Goal: Complete application form

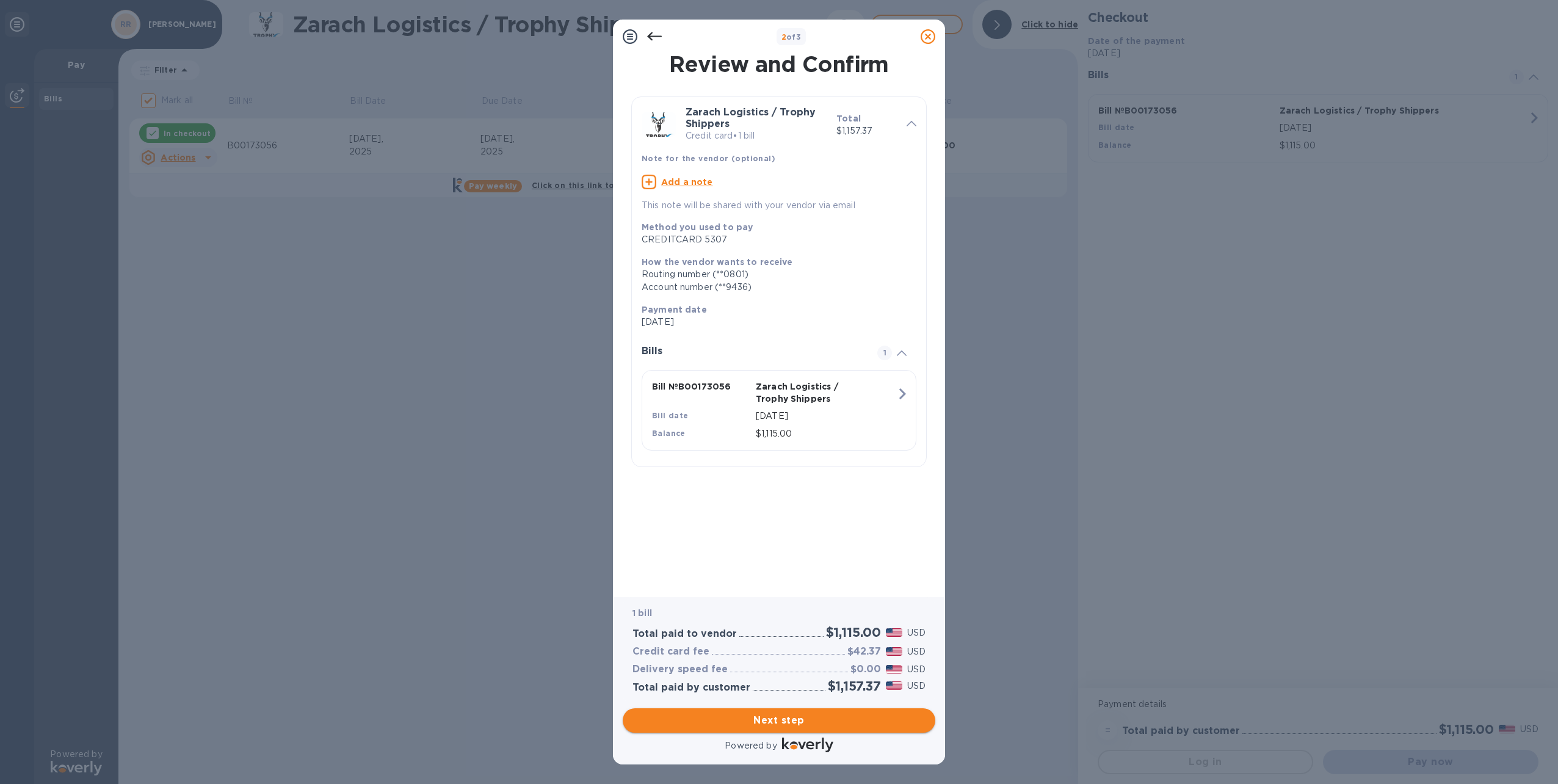
click at [799, 724] on span "Next step" at bounding box center [779, 720] width 293 height 15
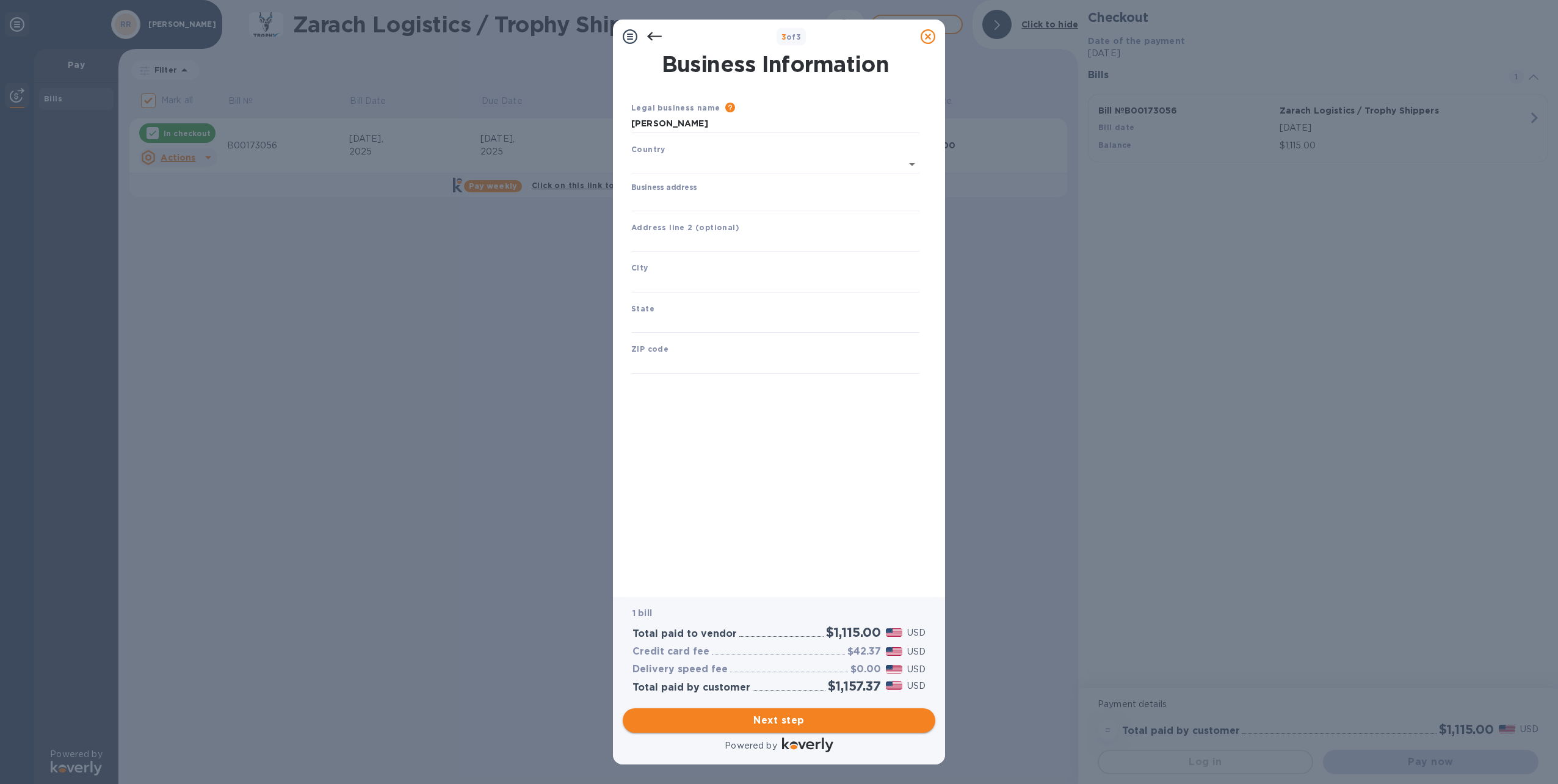
type input "[GEOGRAPHIC_DATA]"
click at [690, 199] on input "Business address" at bounding box center [776, 200] width 288 height 18
type input "44 carriage pines ct"
click at [705, 274] on input "text" at bounding box center [776, 281] width 288 height 18
type input "spring"
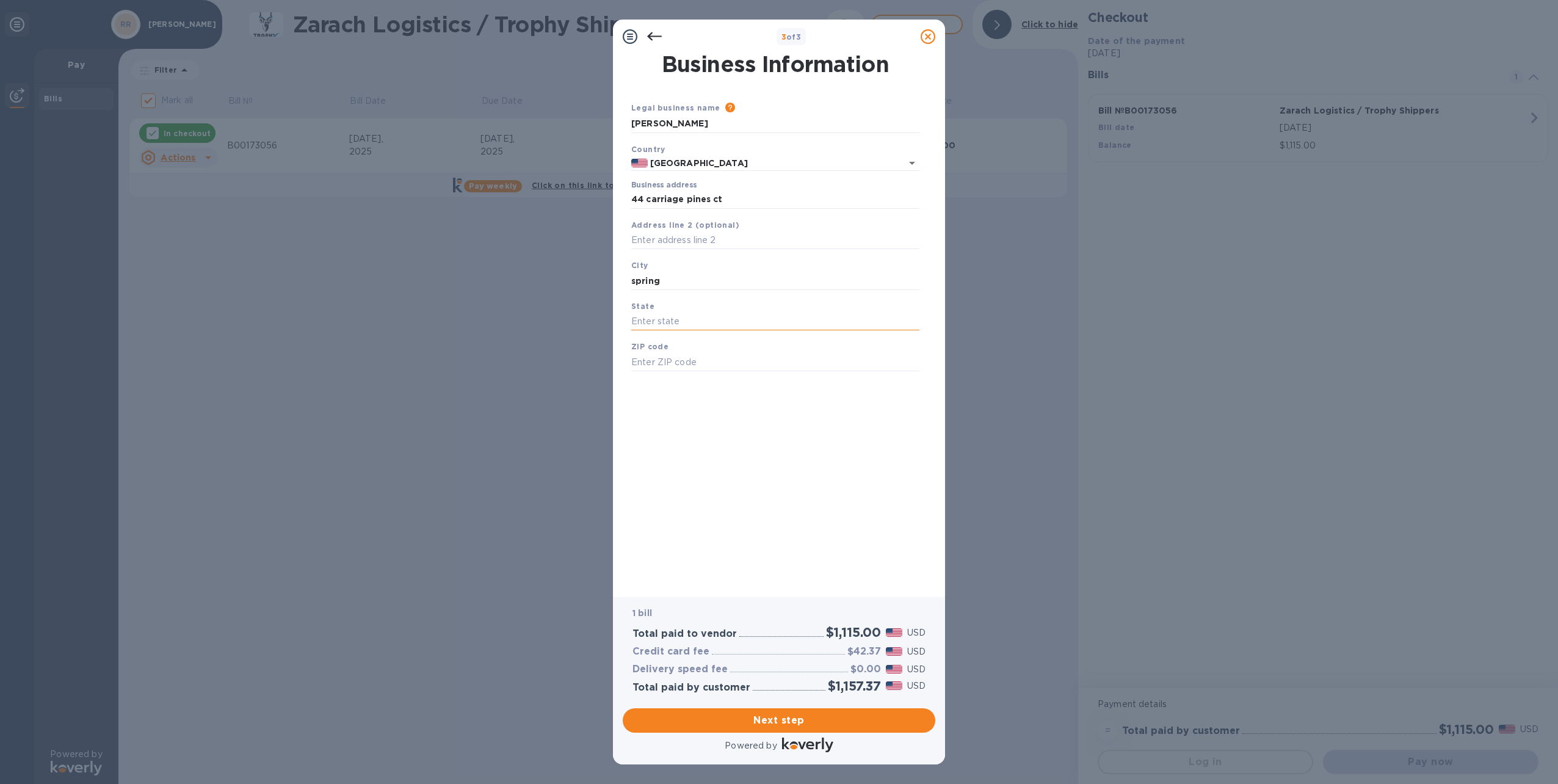
click at [764, 323] on input "text" at bounding box center [776, 322] width 288 height 18
type input "tx"
click at [739, 360] on input "text" at bounding box center [776, 362] width 288 height 18
type input "77381"
click at [784, 717] on span "Next step" at bounding box center [779, 720] width 293 height 15
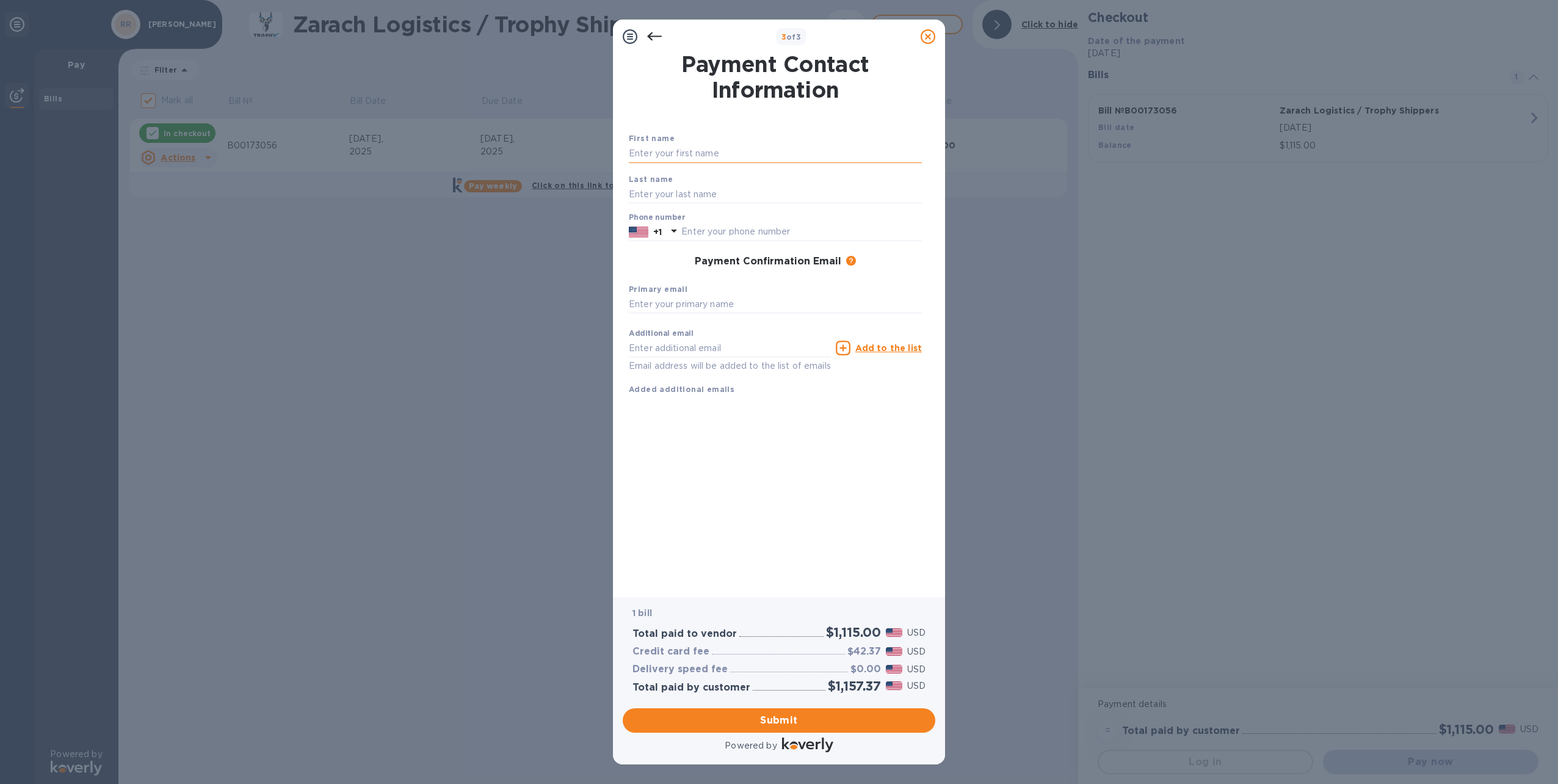
click at [751, 150] on input "text" at bounding box center [775, 154] width 293 height 18
type input "[PERSON_NAME]"
type input "7134444017"
type input "[EMAIL_ADDRESS][DOMAIN_NAME]"
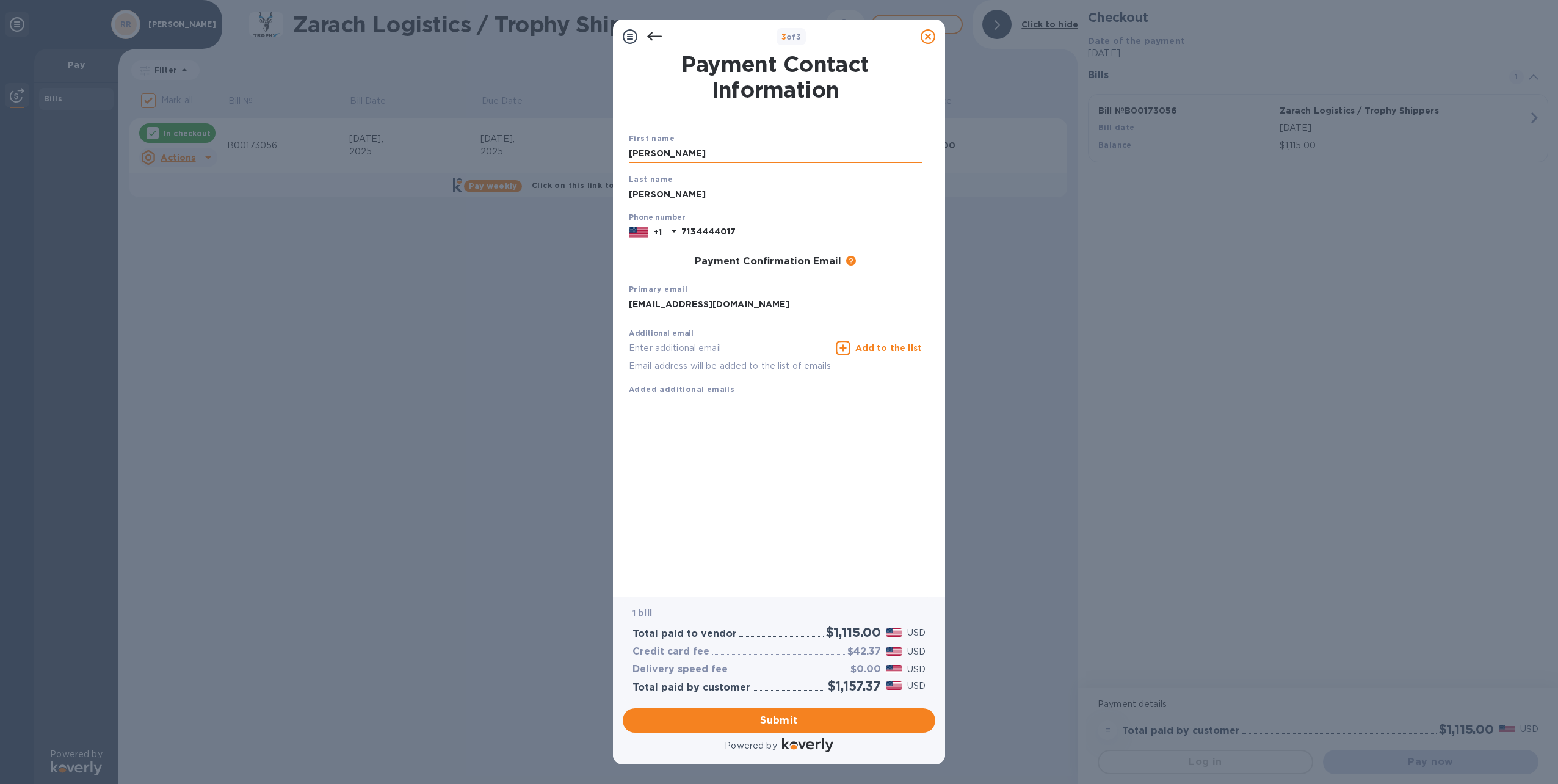
type input "[EMAIL_ADDRESS][DOMAIN_NAME]"
type input "[PERSON_NAME]"
click at [642, 265] on div "Payment Confirmation Email The added email addresses will be used to send the p…" at bounding box center [775, 262] width 293 height 12
click at [765, 722] on span "Submit" at bounding box center [779, 720] width 293 height 15
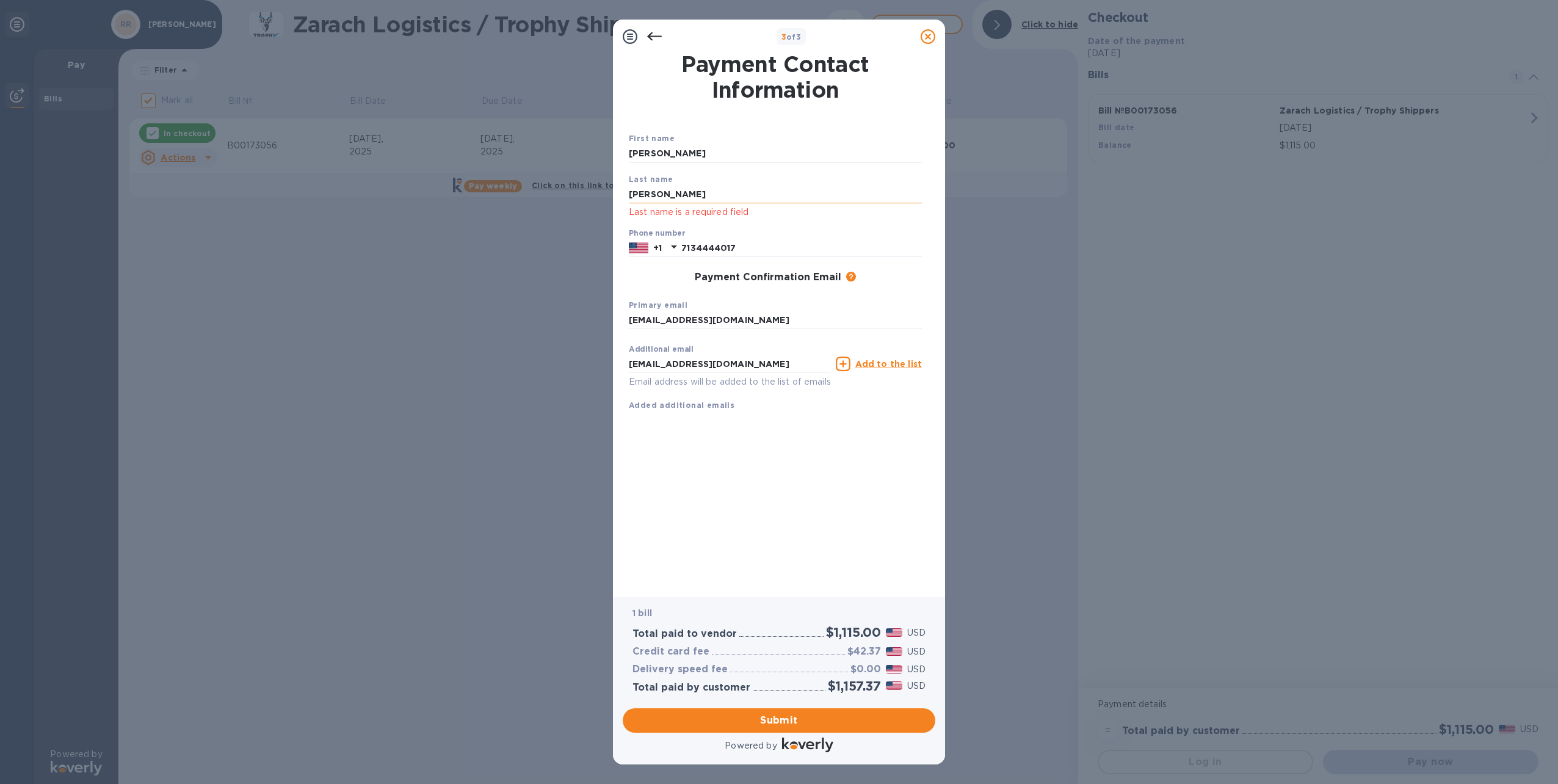
click at [731, 193] on input "[PERSON_NAME]" at bounding box center [775, 194] width 293 height 18
click at [778, 717] on span "Submit" at bounding box center [779, 720] width 293 height 15
click at [732, 193] on input "[PERSON_NAME]" at bounding box center [775, 194] width 293 height 18
type input "r"
type input "[PERSON_NAME]"
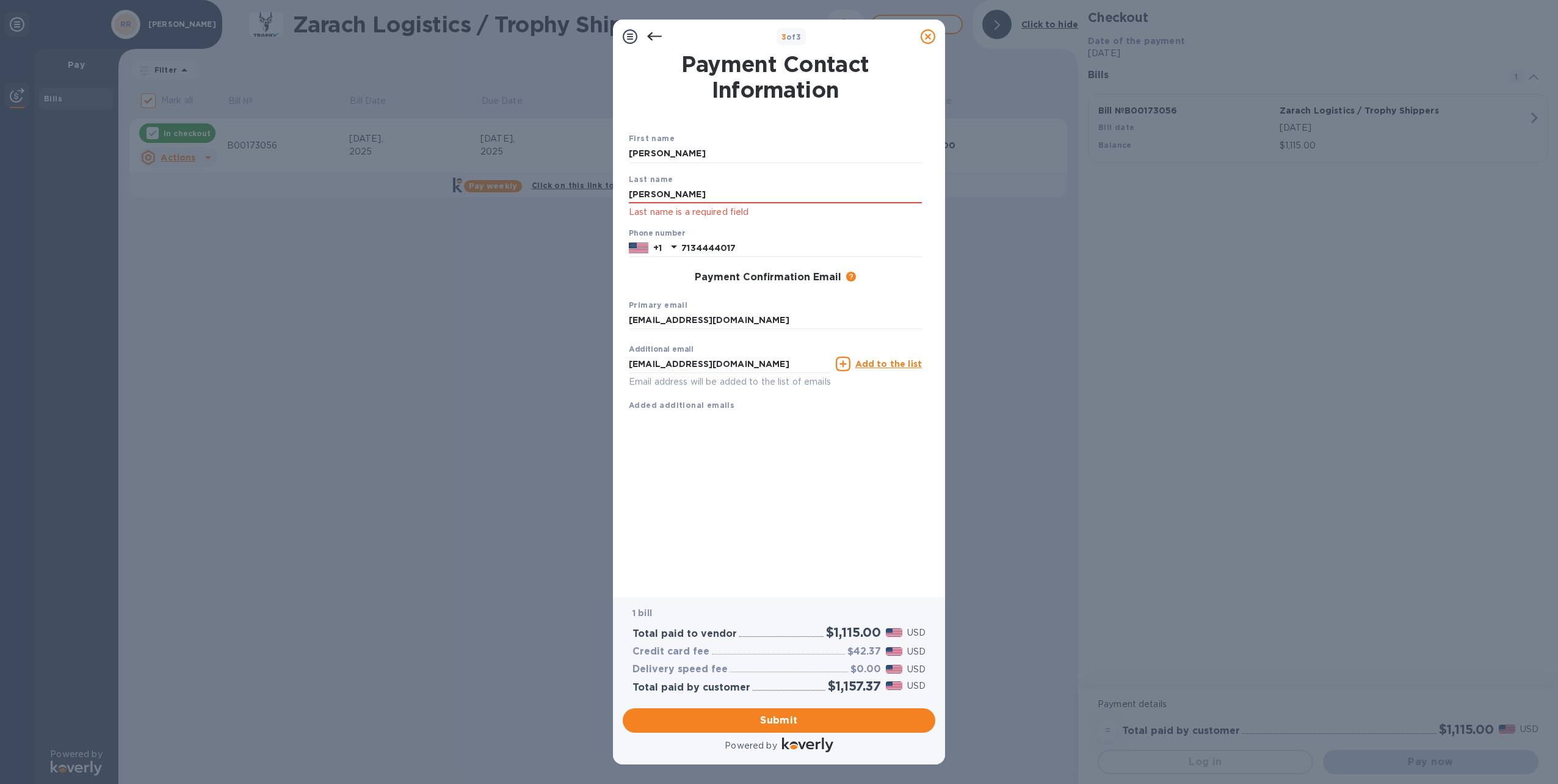
click at [764, 484] on div "Payment Contact Information First name [PERSON_NAME] Last name [PERSON_NAME] La…" at bounding box center [779, 316] width 301 height 526
click at [768, 718] on span "Submit" at bounding box center [779, 720] width 293 height 15
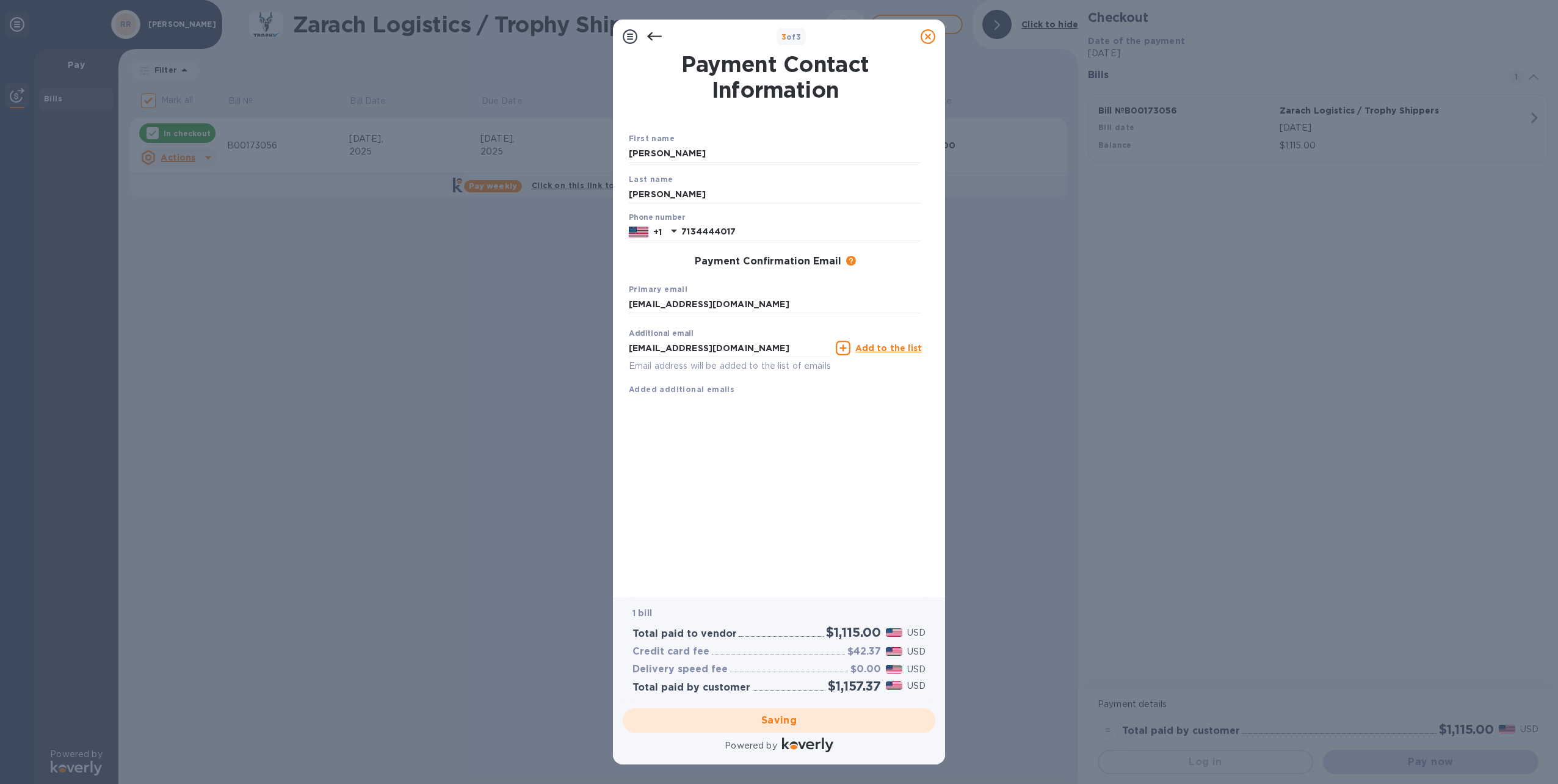
checkbox input "false"
